Goal: Information Seeking & Learning: Check status

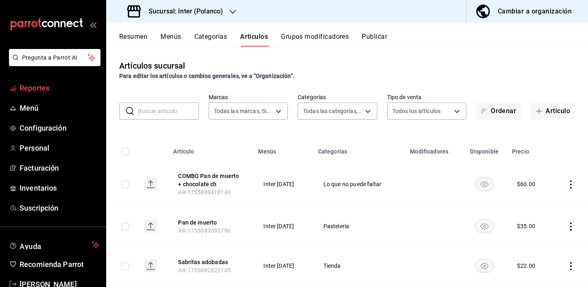
click at [72, 89] on span "Reportes" at bounding box center [60, 87] width 80 height 11
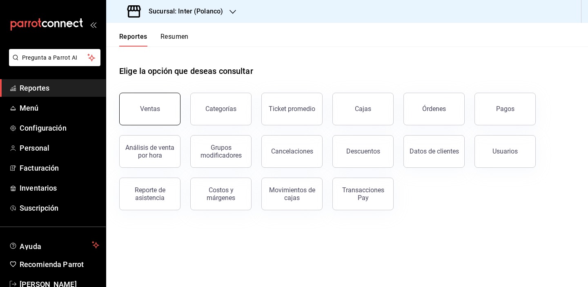
click at [158, 110] on div "Ventas" at bounding box center [150, 109] width 20 height 8
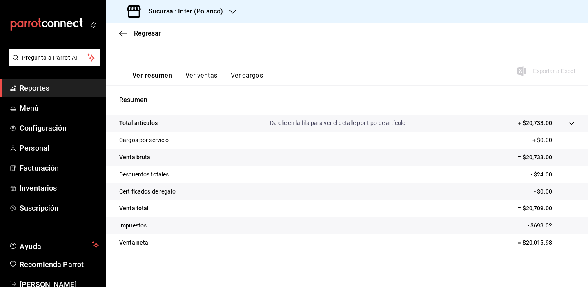
scroll to position [104, 0]
click at [143, 35] on span "Regresar" at bounding box center [147, 33] width 27 height 8
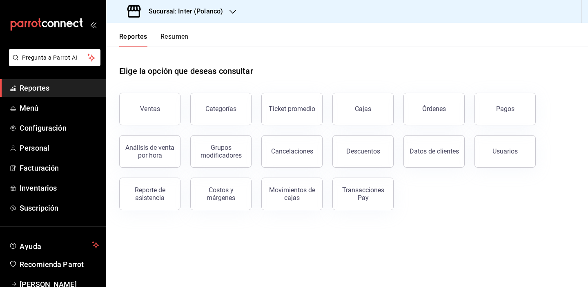
click at [302, 124] on button "Ticket promedio" at bounding box center [291, 109] width 61 height 33
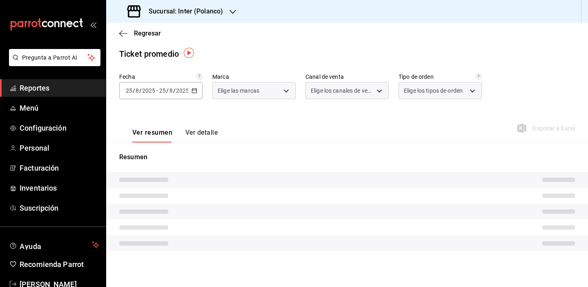
type input "a22f98e6-325f-4293-924e-6fed97b22470"
type input "PARROT,UBER_EATS,RAPPI,DIDI_FOOD,ONLINE"
type input "e7c4fbd0-add9-4c9b-8741-afc548af4a3b,EXTERNAL"
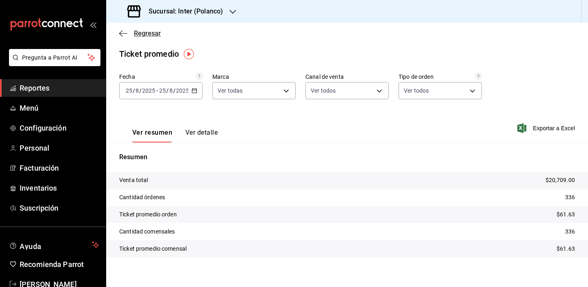
click at [150, 35] on span "Regresar" at bounding box center [147, 33] width 27 height 8
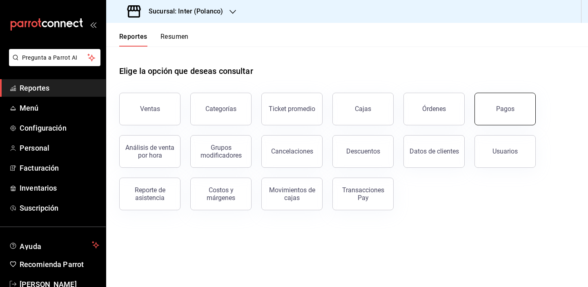
click at [494, 108] on button "Pagos" at bounding box center [504, 109] width 61 height 33
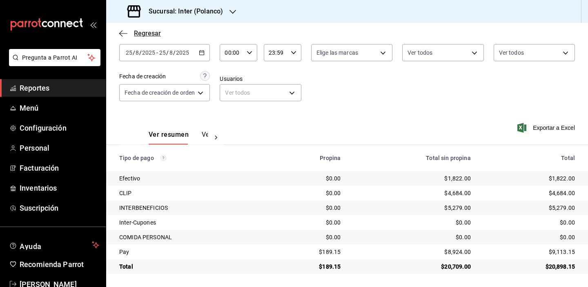
click at [149, 33] on span "Regresar" at bounding box center [147, 33] width 27 height 8
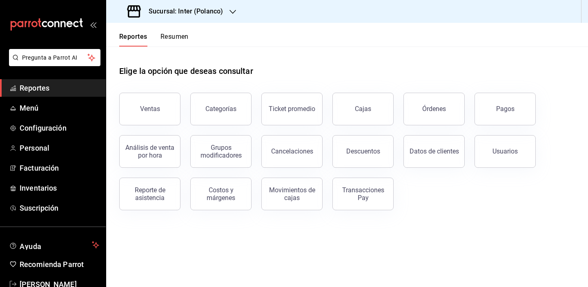
click at [203, 7] on h3 "Sucursal: Inter (Polanco)" at bounding box center [182, 12] width 81 height 10
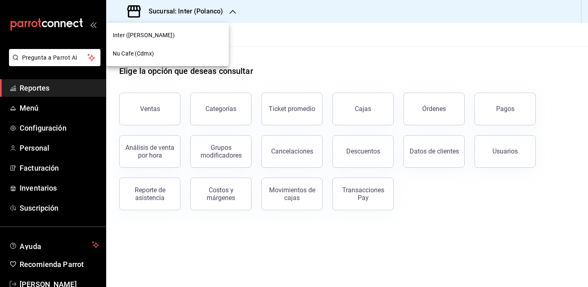
click at [192, 53] on div "Nu Cafe (Cdmx)" at bounding box center [167, 53] width 109 height 9
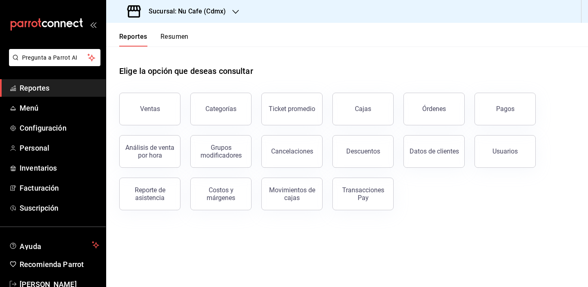
click at [454, 254] on main "Elige la opción que deseas consultar Ventas Categorías Ticket promedio Cajas Ór…" at bounding box center [347, 167] width 482 height 240
